Goal: Entertainment & Leisure: Consume media (video, audio)

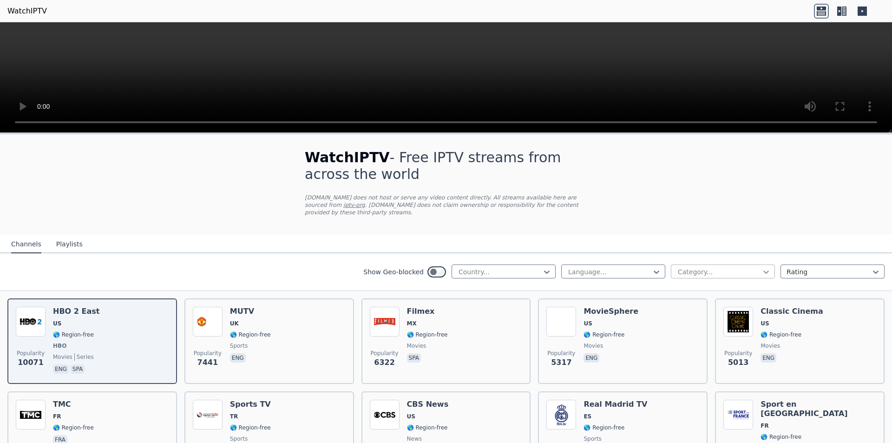
click at [764, 271] on icon at bounding box center [767, 272] width 6 height 3
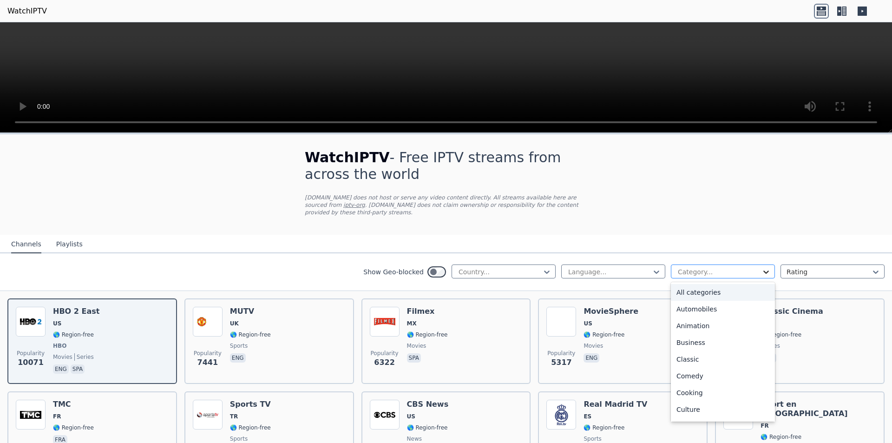
scroll to position [316, 0]
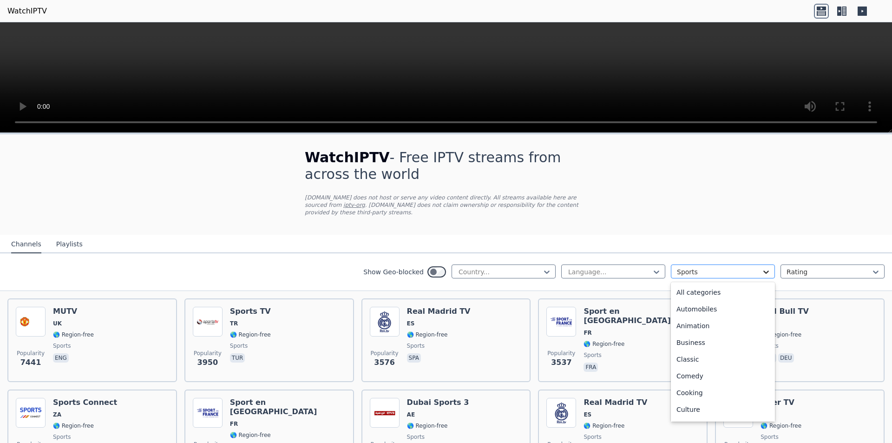
scroll to position [286, 0]
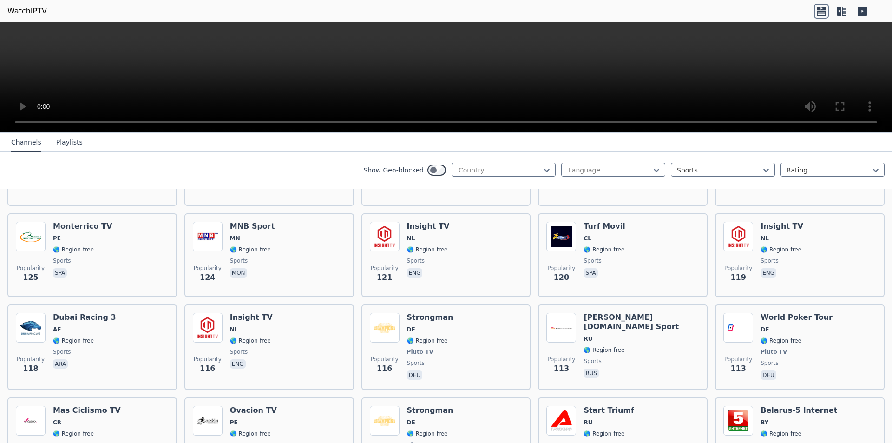
scroll to position [1997, 0]
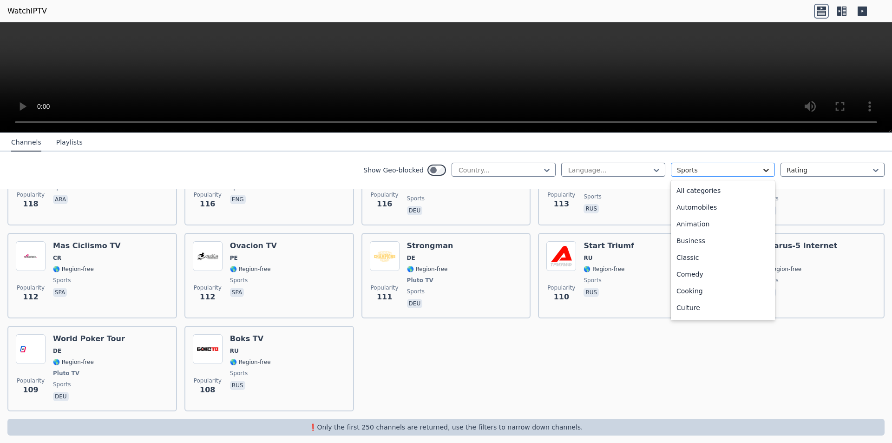
click at [762, 169] on icon at bounding box center [766, 169] width 9 height 9
click at [680, 225] on div "Relax" at bounding box center [723, 222] width 104 height 17
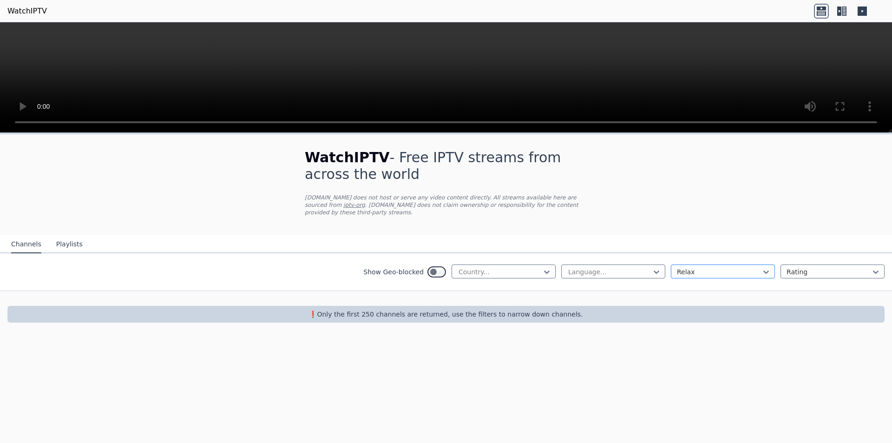
click at [726, 267] on div at bounding box center [719, 271] width 85 height 9
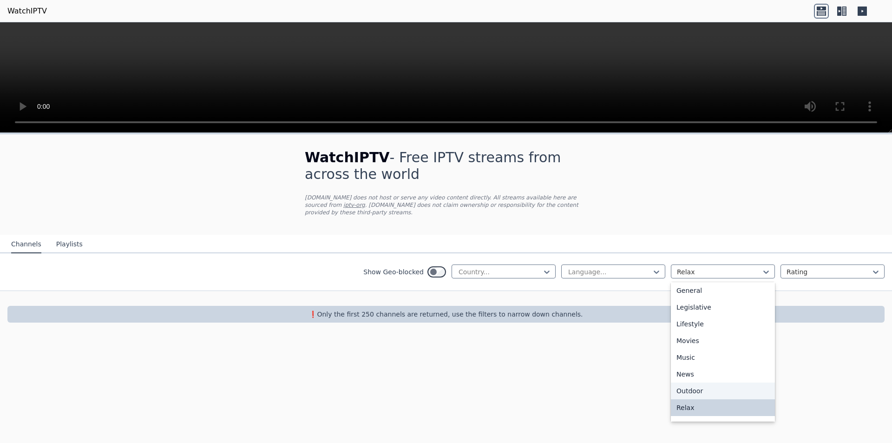
click at [691, 386] on div "Outdoor" at bounding box center [723, 391] width 104 height 17
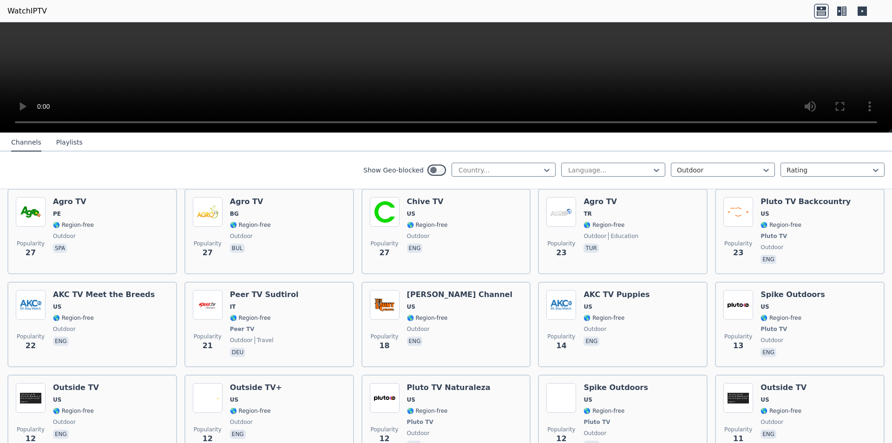
scroll to position [491, 0]
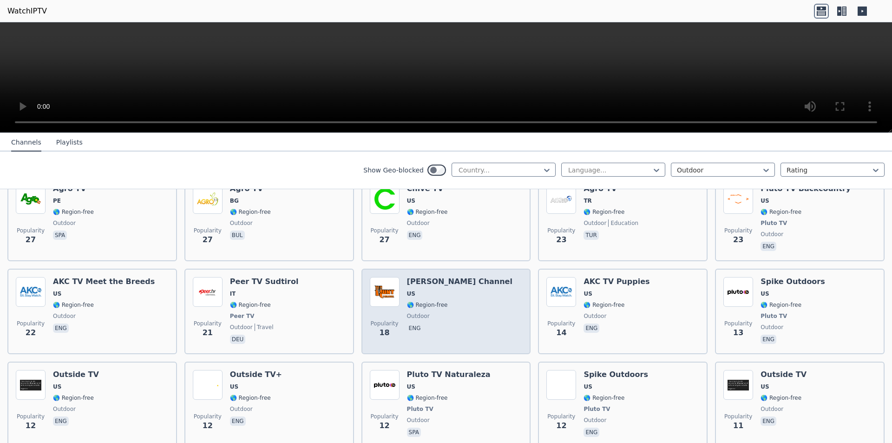
drag, startPoint x: 431, startPoint y: 273, endPoint x: 417, endPoint y: 289, distance: 21.7
click at [417, 290] on span "US" at bounding box center [460, 293] width 106 height 7
click at [416, 277] on h6 "[PERSON_NAME] Channel" at bounding box center [460, 281] width 106 height 9
drag, startPoint x: 416, startPoint y: 275, endPoint x: 410, endPoint y: 308, distance: 33.6
click at [410, 312] on span "outdoor" at bounding box center [418, 315] width 23 height 7
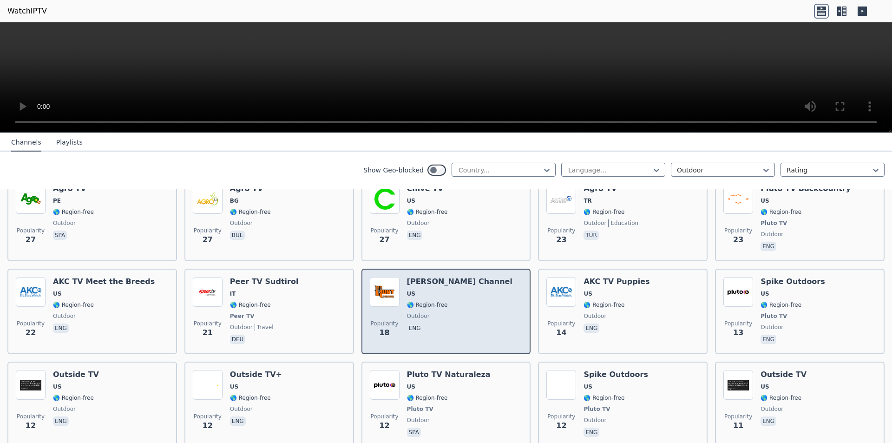
click at [382, 281] on img at bounding box center [385, 292] width 30 height 30
click at [411, 277] on h6 "[PERSON_NAME] Channel" at bounding box center [460, 281] width 106 height 9
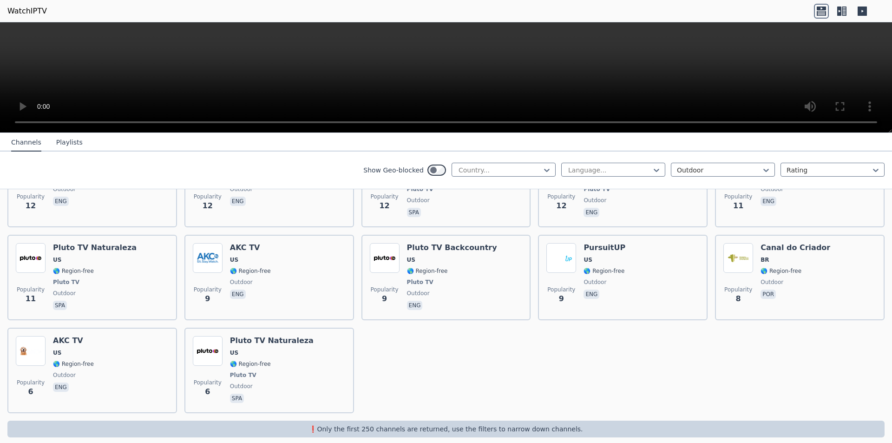
scroll to position [713, 0]
